Goal: Task Accomplishment & Management: Manage account settings

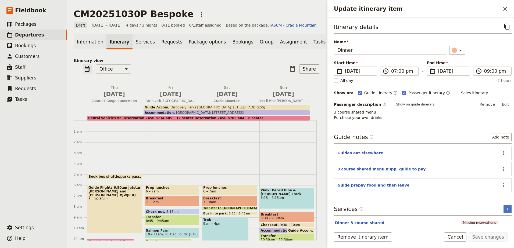
scroll to position [14, 0]
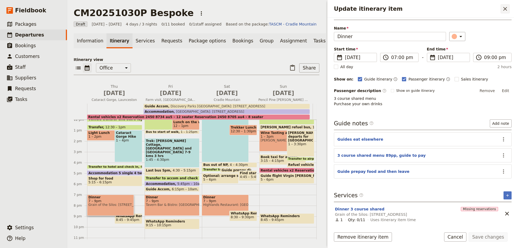
click at [509, 10] on button "​" at bounding box center [505, 8] width 9 height 9
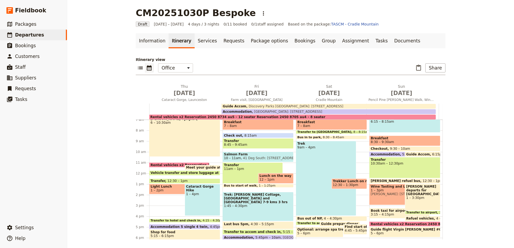
scroll to position [22, 0]
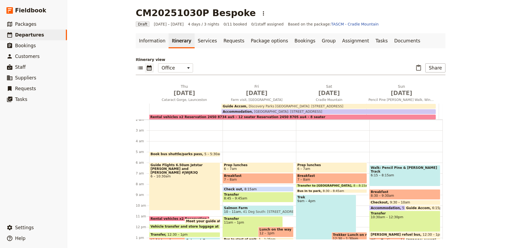
click at [257, 176] on span "Breakfast" at bounding box center [258, 176] width 68 height 4
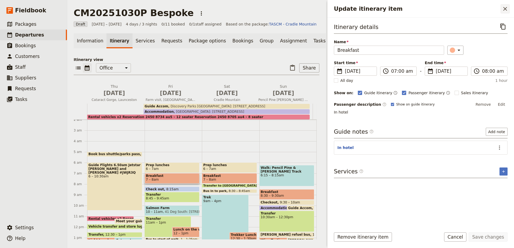
click at [506, 10] on icon "Close drawer" at bounding box center [505, 9] width 6 height 6
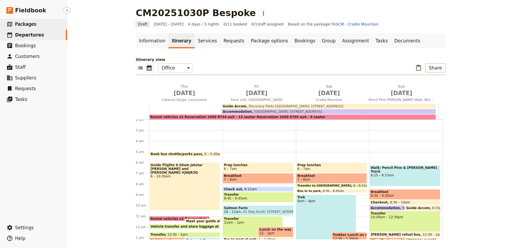
click at [17, 27] on link "​ Packages" at bounding box center [33, 24] width 67 height 11
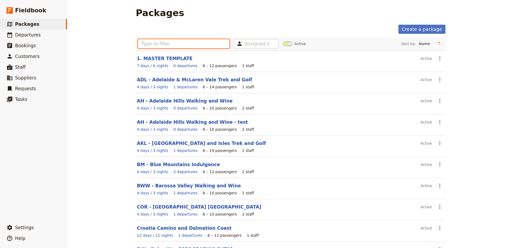
click at [155, 45] on input "text" at bounding box center [184, 43] width 92 height 9
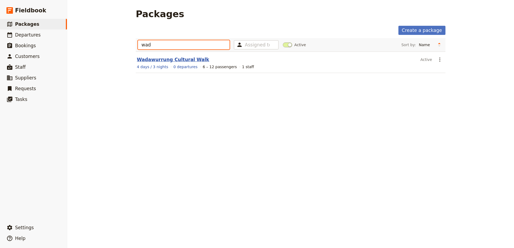
type input "wad"
click at [181, 61] on link "Wadawurrung Cultural Walk" at bounding box center [173, 59] width 72 height 5
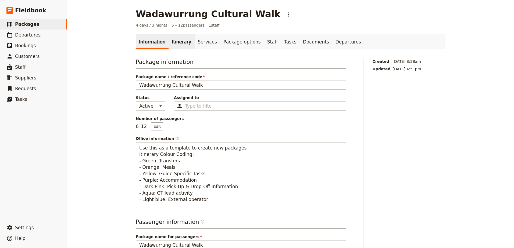
click at [175, 42] on link "Itinerary" at bounding box center [182, 41] width 26 height 15
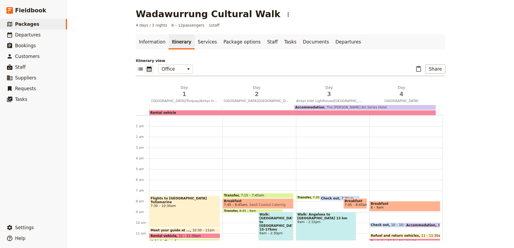
scroll to position [70, 0]
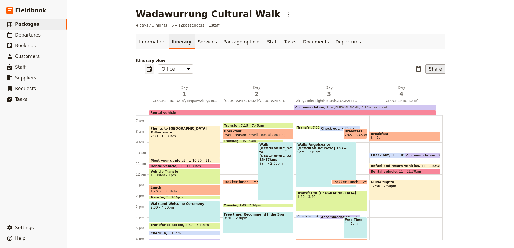
click at [440, 70] on button "Share" at bounding box center [435, 69] width 20 height 9
click at [439, 87] on span "Passenger itinerary" at bounding box center [422, 88] width 36 height 5
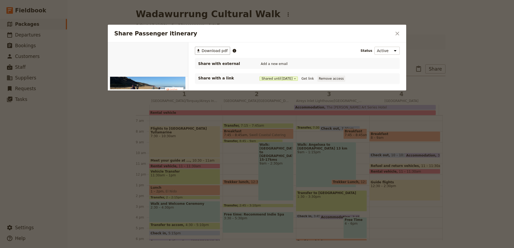
scroll to position [0, 0]
click at [306, 77] on button "Get link" at bounding box center [307, 79] width 15 height 6
click at [399, 31] on icon "Close dialog" at bounding box center [397, 33] width 6 height 6
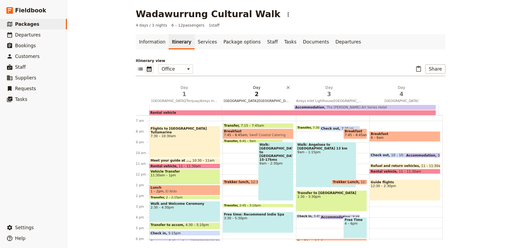
click at [273, 98] on span "2" at bounding box center [257, 94] width 66 height 8
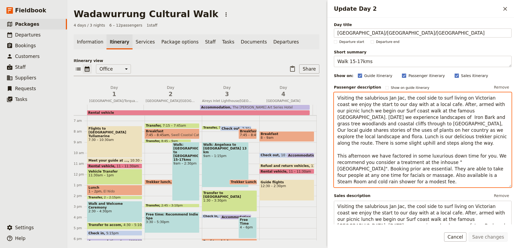
click at [346, 182] on textarea "Visiting the salubrious Jan Jac, the cool side to surf living on Victorian coas…" at bounding box center [423, 140] width 178 height 95
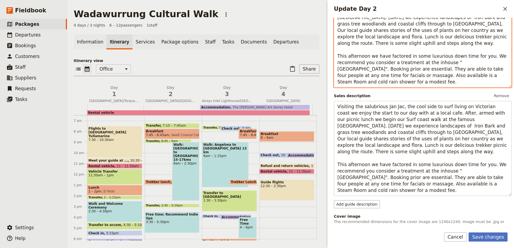
scroll to position [134, 0]
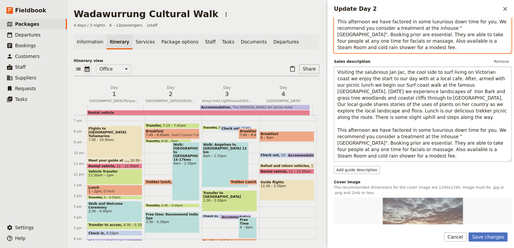
type textarea "Visiting the salubrious Jan Jac, the cool side to surf living on Victorian coas…"
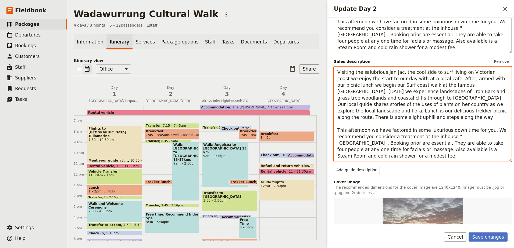
click at [345, 157] on textarea "Visiting the salubrious Jan Jac, the cool side to surf living on Victorian coas…" at bounding box center [423, 114] width 178 height 95
type textarea "Visiting the salubrious Jan Jac, the cool side to surf living on Victorian coas…"
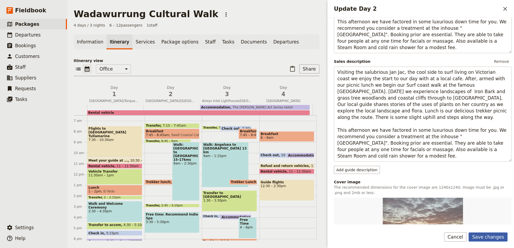
click at [494, 236] on button "Save changes" at bounding box center [488, 237] width 39 height 9
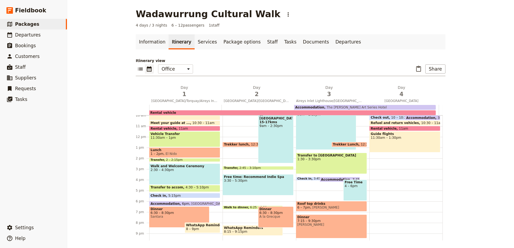
scroll to position [133, 0]
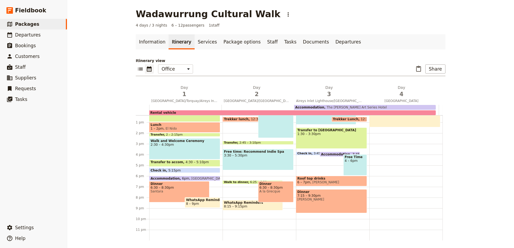
click at [202, 177] on span "[GEOGRAPHIC_DATA]" at bounding box center [207, 178] width 36 height 3
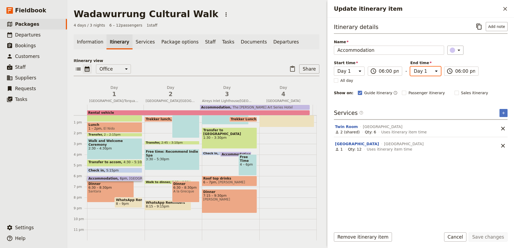
click at [437, 71] on select "Day 1 Day 2 Day 3 Day 4" at bounding box center [425, 71] width 31 height 9
select select "3"
click at [410, 67] on select "Day 1 Day 2 Day 3 Day 4" at bounding box center [425, 71] width 31 height 9
click at [464, 70] on input "06:00 pm" at bounding box center [465, 71] width 20 height 6
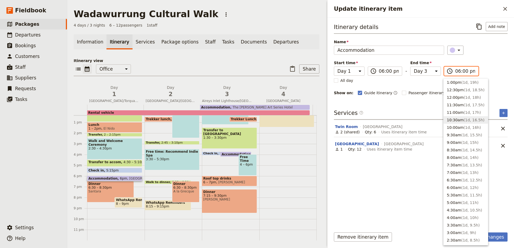
scroll to position [161, 0]
click at [470, 167] on button "7:30am ( 1d, 13.5h )" at bounding box center [466, 163] width 44 height 8
type input "07:30 am"
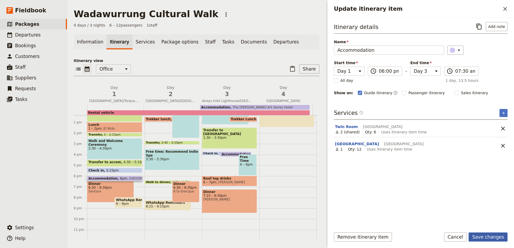
click at [500, 238] on button "Save changes" at bounding box center [488, 237] width 39 height 9
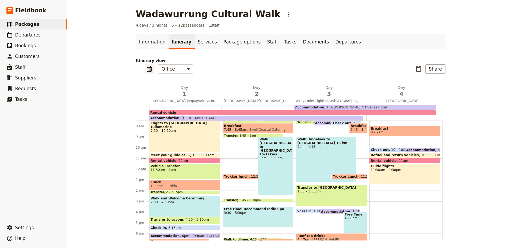
scroll to position [79, 0]
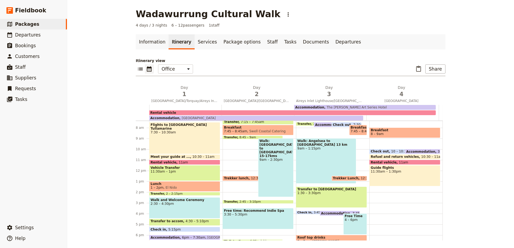
click at [196, 187] on span "1 – 2pm El Nido" at bounding box center [185, 188] width 68 height 4
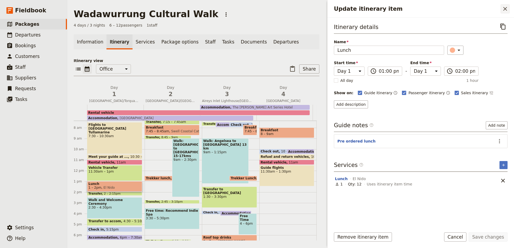
click at [503, 9] on icon "Close drawer" at bounding box center [505, 9] width 6 height 6
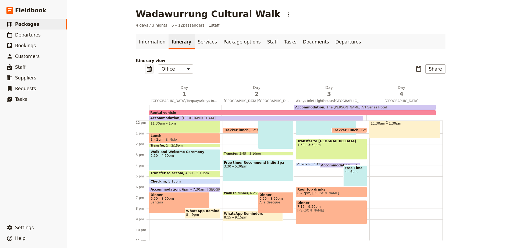
scroll to position [133, 0]
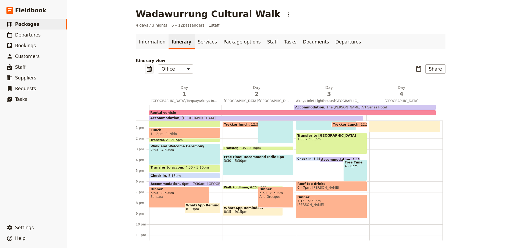
click at [188, 190] on span "Dinner" at bounding box center [180, 190] width 58 height 4
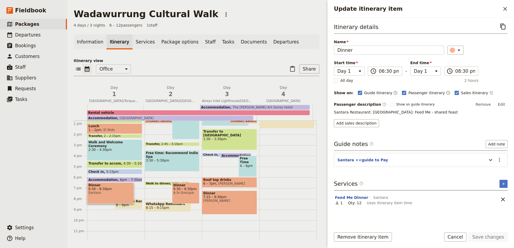
scroll to position [138, 0]
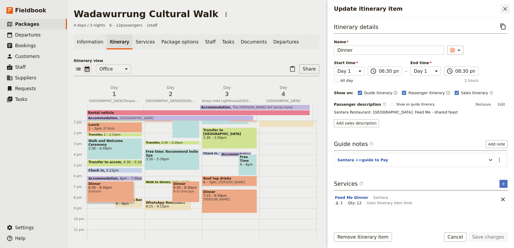
click at [504, 8] on icon "Close drawer" at bounding box center [505, 9] width 6 height 6
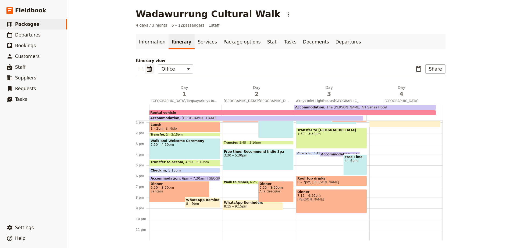
click at [166, 178] on span "Accommodation" at bounding box center [166, 178] width 31 height 3
select select "3"
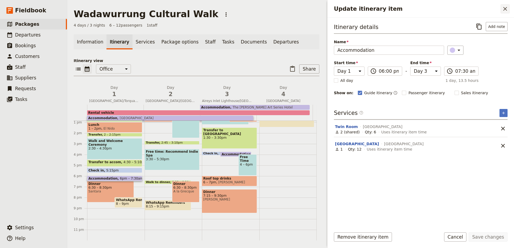
click at [505, 9] on icon "Close drawer" at bounding box center [505, 9] width 4 height 4
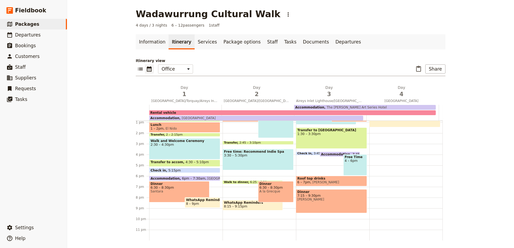
click at [163, 170] on span "Check in" at bounding box center [160, 170] width 18 height 3
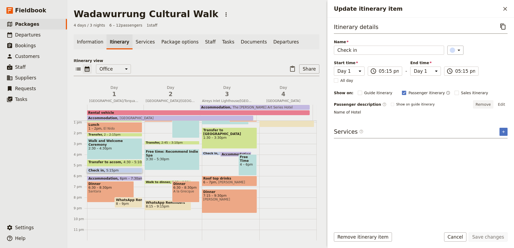
click at [488, 105] on button "Remove" at bounding box center [483, 105] width 20 height 8
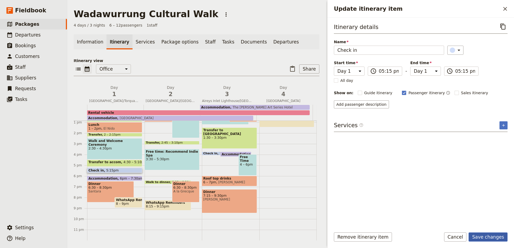
click at [484, 240] on button "Save changes" at bounding box center [488, 237] width 39 height 9
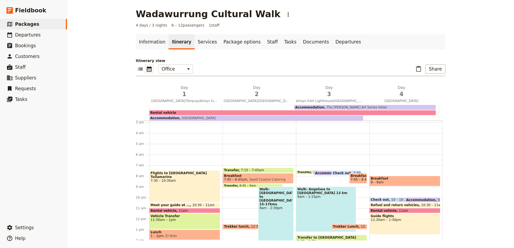
scroll to position [84, 0]
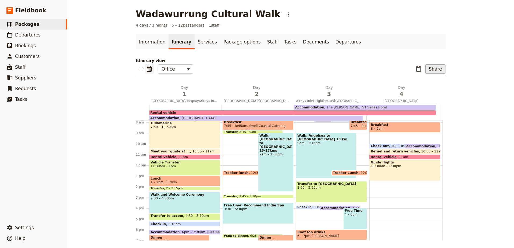
click at [436, 67] on button "Share" at bounding box center [435, 69] width 20 height 9
click at [436, 87] on span "Passenger itinerary" at bounding box center [422, 88] width 36 height 5
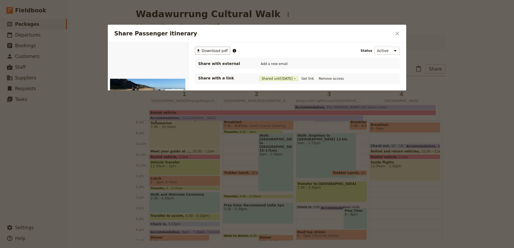
scroll to position [0, 0]
click at [307, 77] on button "Get link" at bounding box center [307, 79] width 15 height 6
click at [396, 33] on icon "Close dialog" at bounding box center [397, 33] width 6 height 6
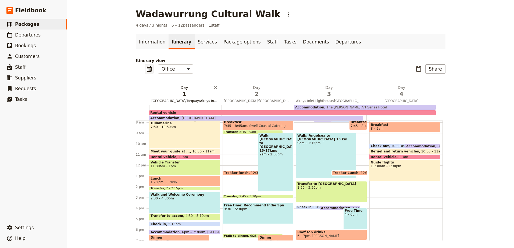
click at [194, 93] on span "1" at bounding box center [184, 94] width 66 height 8
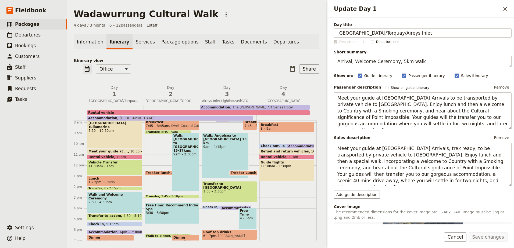
drag, startPoint x: 403, startPoint y: 32, endPoint x: 334, endPoint y: 35, distance: 69.2
click at [334, 35] on div "Day title [GEOGRAPHIC_DATA]/Torquay/Aireys Inlet Departure start Departure end …" at bounding box center [421, 121] width 187 height 207
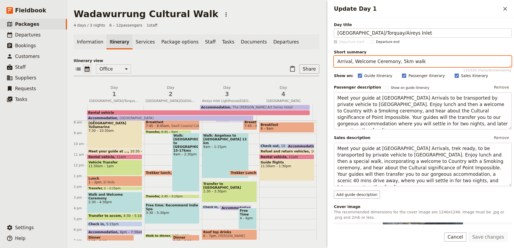
drag, startPoint x: 418, startPoint y: 62, endPoint x: 335, endPoint y: 63, distance: 82.3
click at [335, 63] on textarea "Arrival, Welcome Ceremony, 5km walk" at bounding box center [423, 61] width 178 height 11
click at [165, 99] on span "[GEOGRAPHIC_DATA]/[GEOGRAPHIC_DATA]/[GEOGRAPHIC_DATA]" at bounding box center [171, 101] width 54 height 4
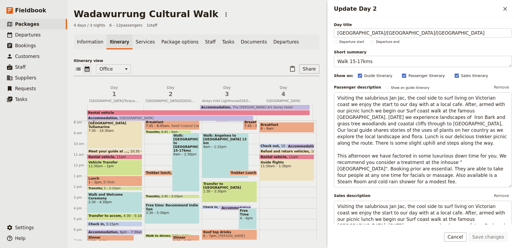
drag, startPoint x: 406, startPoint y: 32, endPoint x: 318, endPoint y: 31, distance: 87.4
click at [318, 31] on div "Wadawurrung Cultural Walk ​ 4 days / 3 nights 6 – 12 passengers 1 staff Informa…" at bounding box center [290, 124] width 447 height 248
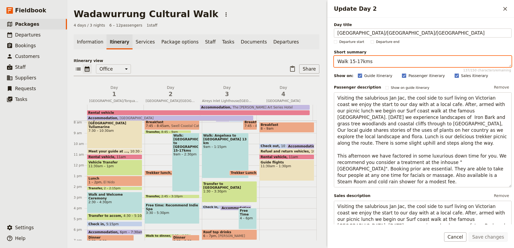
drag, startPoint x: 370, startPoint y: 62, endPoint x: 336, endPoint y: 62, distance: 33.6
click at [336, 62] on textarea "Walk 15-17kms" at bounding box center [423, 61] width 178 height 11
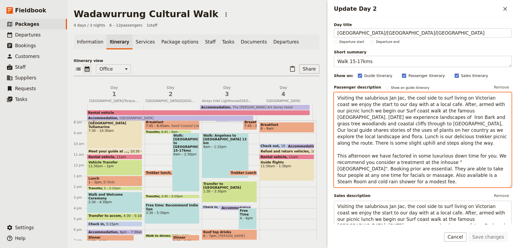
click at [485, 155] on textarea "Visiting the salubrious Jan Jac, the cool side to surf living on Victorian coas…" at bounding box center [423, 140] width 178 height 95
click at [343, 163] on textarea "Visiting the salubrious Jan Jac, the cool side to surf living on Victorian coas…" at bounding box center [423, 140] width 178 height 95
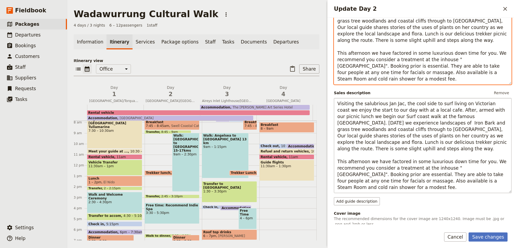
scroll to position [108, 0]
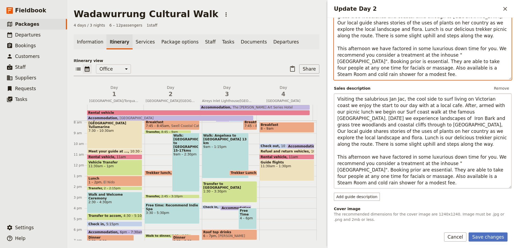
type textarea "Visiting the salubrious Jan Jac, the cool side to surf living on Victorian coas…"
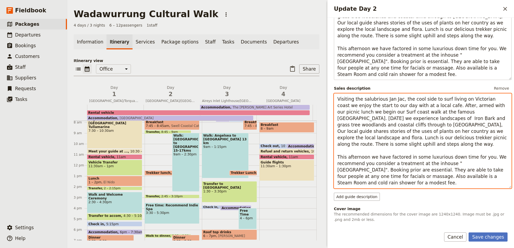
click at [344, 164] on textarea "Visiting the salubrious Jan Jac, the cool side to surf living on Victorian coas…" at bounding box center [423, 141] width 178 height 95
click at [395, 145] on textarea "Visiting the salubrious Jan Jac, the cool side to surf living on Victorian coas…" at bounding box center [423, 141] width 178 height 95
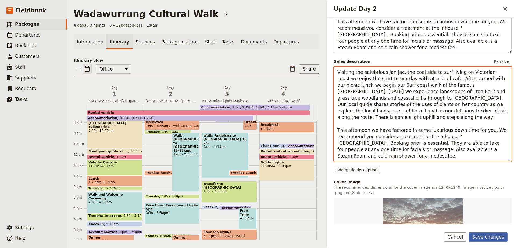
type textarea "Visiting the salubrious Jan Jac, the cool side to surf living on Victorian coas…"
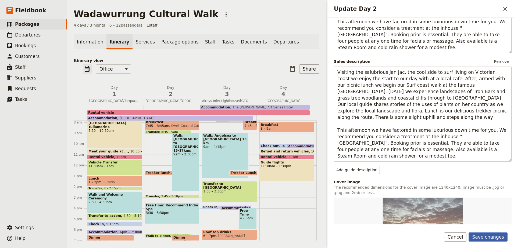
click at [494, 238] on button "Save changes" at bounding box center [488, 237] width 39 height 9
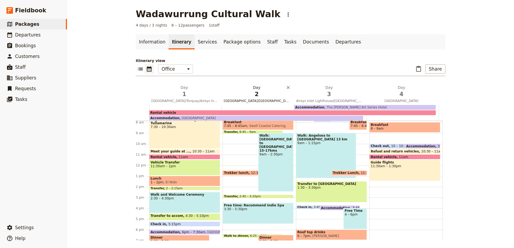
click at [263, 100] on span "[GEOGRAPHIC_DATA]/[GEOGRAPHIC_DATA]/[GEOGRAPHIC_DATA]" at bounding box center [257, 101] width 70 height 4
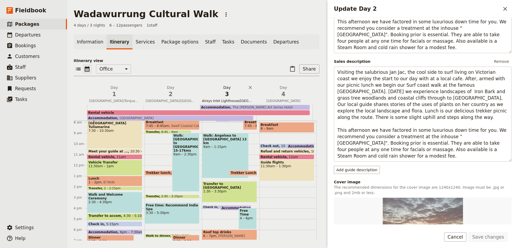
click at [235, 91] on span "3" at bounding box center [227, 94] width 50 height 8
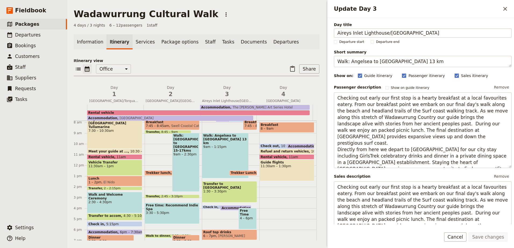
drag, startPoint x: 419, startPoint y: 35, endPoint x: 330, endPoint y: 34, distance: 88.7
click at [330, 34] on div "Day title Aireys Inlet Lighthouse/[GEOGRAPHIC_DATA] Departure start Departure e…" at bounding box center [421, 121] width 187 height 207
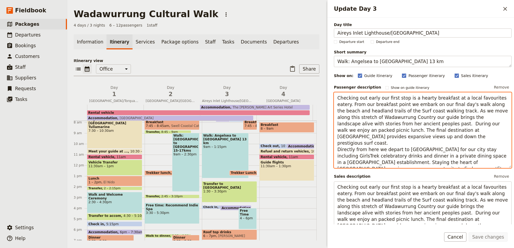
click at [399, 136] on textarea "Checking out early our first stop is a hearty breakfast at a local favourites e…" at bounding box center [423, 131] width 178 height 76
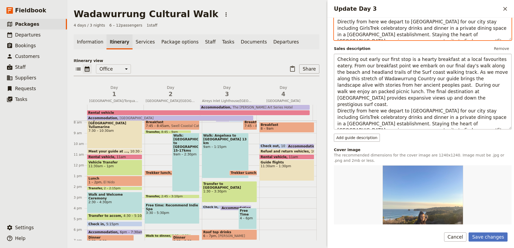
type textarea "Checking out early our first stop is a hearty breakfast at a local favourites e…"
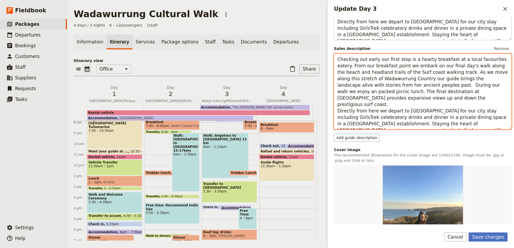
click at [392, 99] on textarea "Checking out early our first stop is a hearty breakfast at a local favourites e…" at bounding box center [423, 92] width 178 height 76
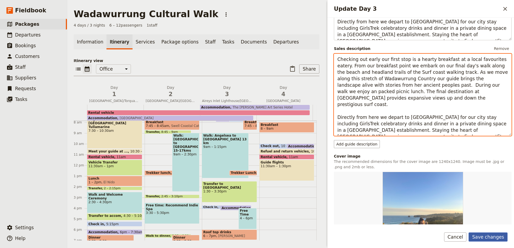
type textarea "Checking out early our first stop is a hearty breakfast at a local favourites e…"
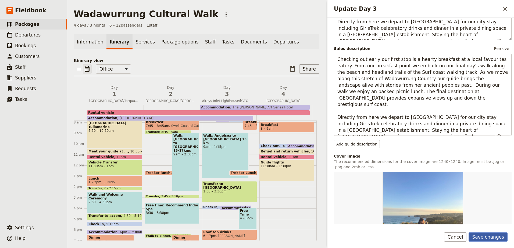
click at [490, 237] on button "Save changes" at bounding box center [488, 237] width 39 height 9
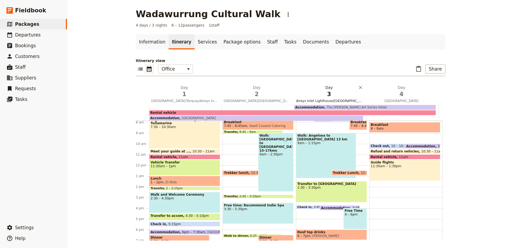
click at [334, 95] on span "3" at bounding box center [329, 94] width 66 height 8
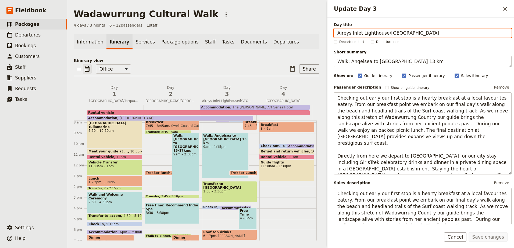
scroll to position [111, 0]
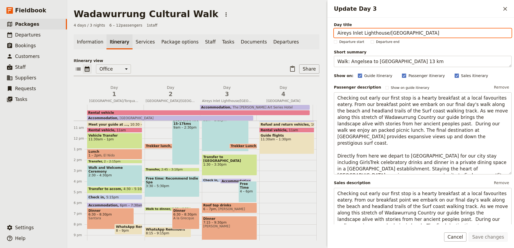
drag, startPoint x: 190, startPoint y: 16, endPoint x: 133, endPoint y: 18, distance: 57.3
click at [133, 18] on h1 "Wadawurrung Cultural Walk" at bounding box center [146, 14] width 145 height 11
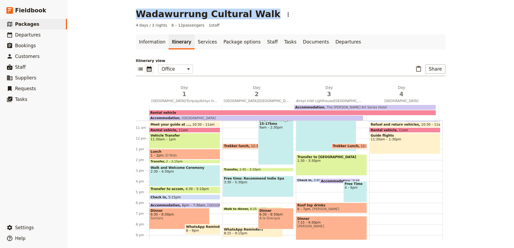
drag, startPoint x: 134, startPoint y: 13, endPoint x: 248, endPoint y: 15, distance: 114.0
click at [248, 15] on h1 "Wadawurrung Cultural Walk" at bounding box center [208, 14] width 145 height 11
copy h1 "Wadawurrung Cultural Walk"
click at [151, 44] on link "Information" at bounding box center [152, 41] width 33 height 15
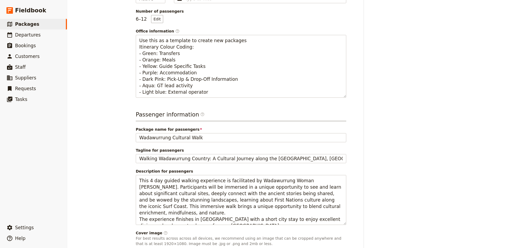
scroll to position [188, 0]
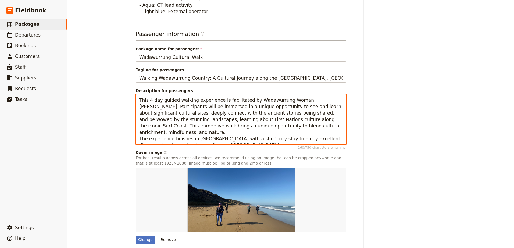
drag, startPoint x: 138, startPoint y: 101, endPoint x: 209, endPoint y: 136, distance: 79.3
click at [209, 136] on textarea "This 4 day guided walking experience is facilitated by Wadawurrung Woman [PERSO…" at bounding box center [241, 120] width 211 height 50
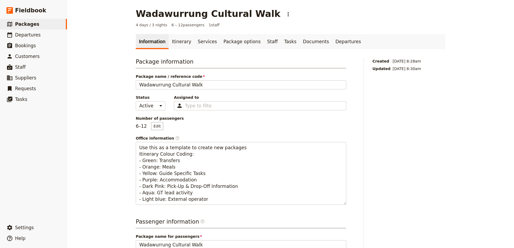
scroll to position [0, 0]
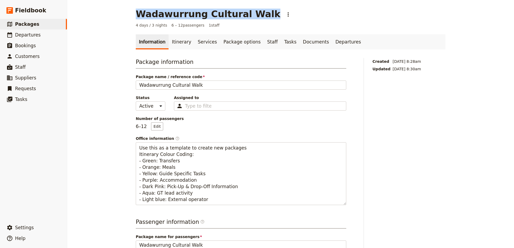
drag, startPoint x: 136, startPoint y: 15, endPoint x: 253, endPoint y: 14, distance: 117.5
click at [253, 14] on div "Wadawurrung Cultural Walk ​" at bounding box center [214, 14] width 157 height 11
copy h1 "Wadawurrung Cultural Walk"
